Goal: Navigation & Orientation: Find specific page/section

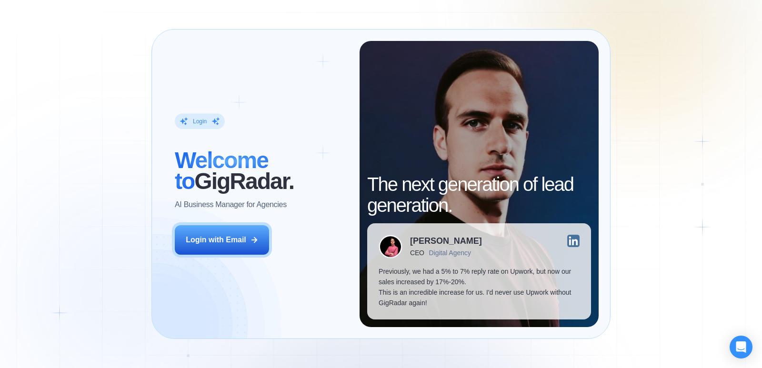
click at [218, 255] on div "Login ‍ Welcome to GigRadar. AI Business Manager for Agencies Login with Email" at bounding box center [261, 184] width 196 height 286
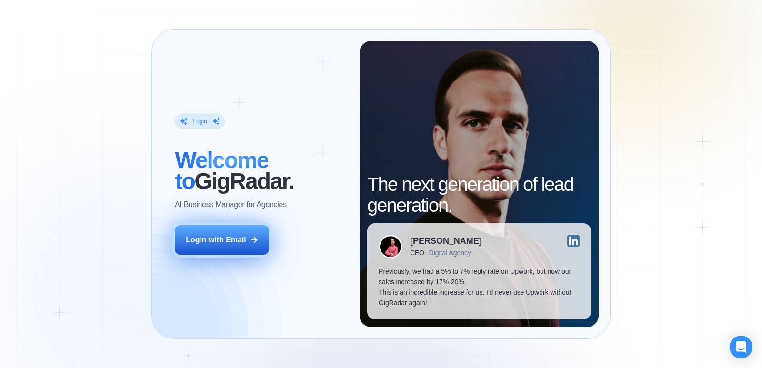
click at [209, 243] on div "Login with Email" at bounding box center [216, 240] width 60 height 10
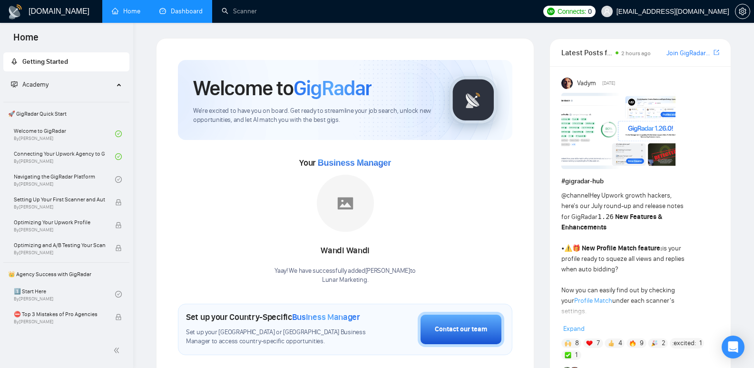
click at [197, 10] on link "Dashboard" at bounding box center [180, 11] width 43 height 8
